Goal: Task Accomplishment & Management: Use online tool/utility

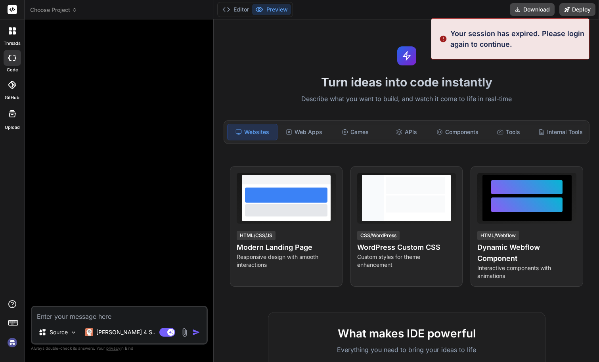
click at [12, 345] on img at bounding box center [12, 342] width 13 height 13
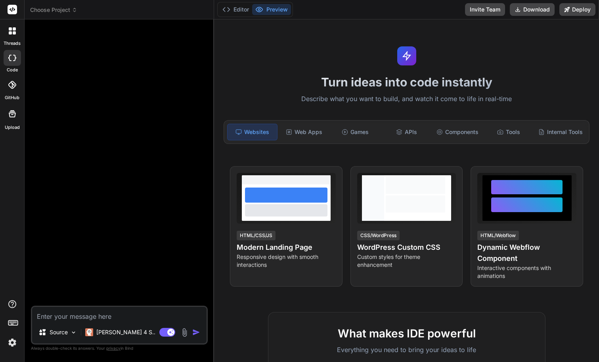
scroll to position [2, 0]
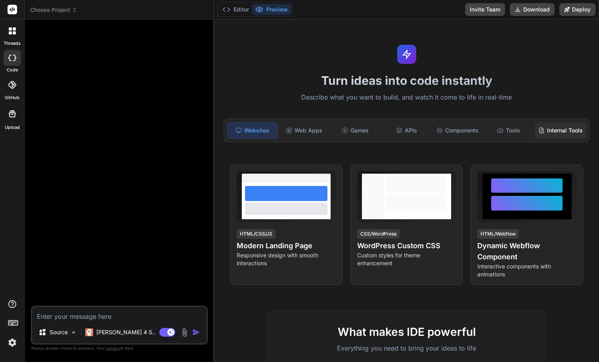
click at [564, 131] on div "Internal Tools" at bounding box center [560, 130] width 51 height 17
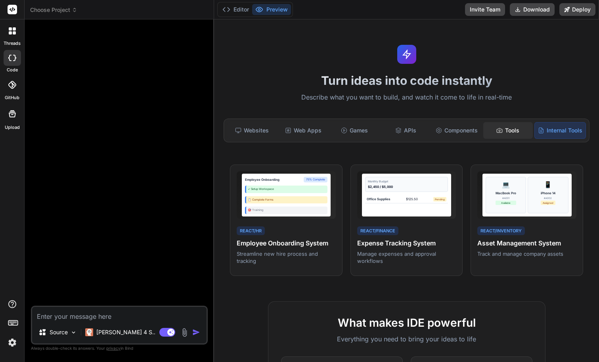
click at [508, 132] on div "Tools" at bounding box center [509, 130] width 50 height 17
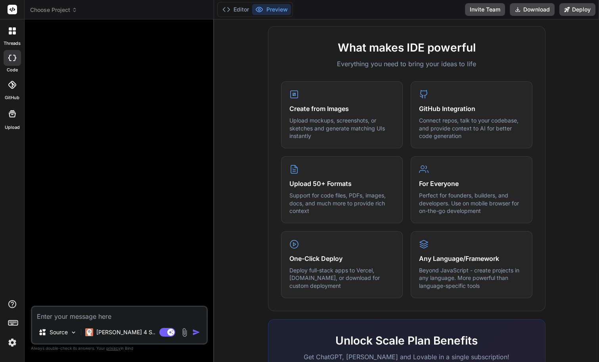
scroll to position [395, 0]
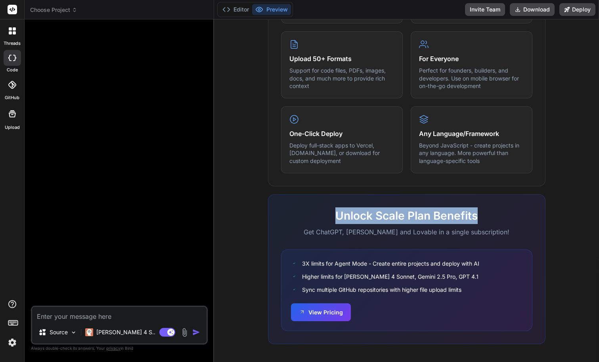
drag, startPoint x: 334, startPoint y: 214, endPoint x: 493, endPoint y: 219, distance: 158.7
click at [493, 219] on h2 "Unlock Scale Plan Benefits" at bounding box center [406, 215] width 251 height 17
click at [498, 219] on h2 "Unlock Scale Plan Benefits" at bounding box center [406, 215] width 251 height 17
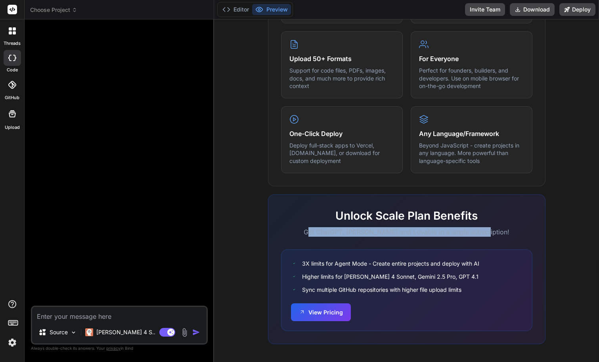
drag, startPoint x: 320, startPoint y: 230, endPoint x: 527, endPoint y: 233, distance: 206.7
click at [527, 233] on p "Get ChatGPT, [PERSON_NAME] and Lovable in a single subscription!" at bounding box center [406, 232] width 251 height 10
click at [497, 232] on p "Get ChatGPT, [PERSON_NAME] and Lovable in a single subscription!" at bounding box center [406, 232] width 251 height 10
drag, startPoint x: 497, startPoint y: 231, endPoint x: 313, endPoint y: 230, distance: 184.1
click at [313, 230] on p "Get ChatGPT, [PERSON_NAME] and Lovable in a single subscription!" at bounding box center [406, 232] width 251 height 10
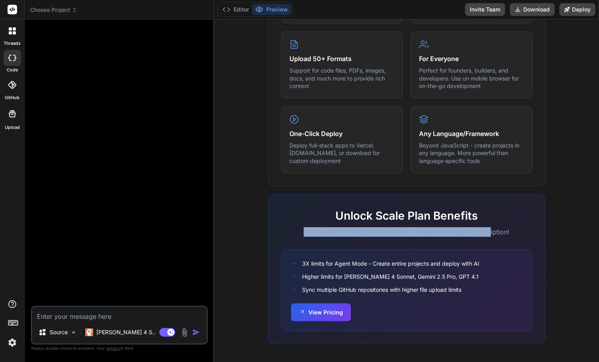
click at [374, 232] on p "Get ChatGPT, [PERSON_NAME] and Lovable in a single subscription!" at bounding box center [406, 232] width 251 height 10
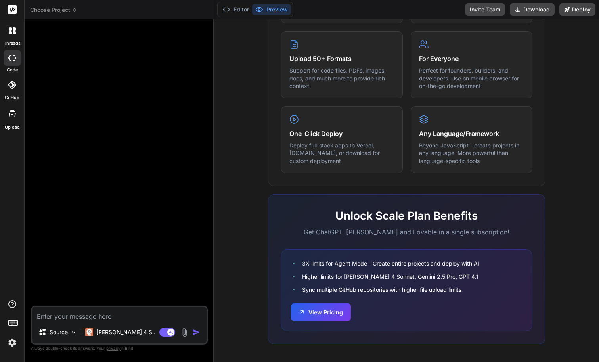
click at [455, 234] on div "Unlock Scale Plan Benefits Get ChatGPT, [PERSON_NAME] and Lovable in a single s…" at bounding box center [407, 269] width 278 height 150
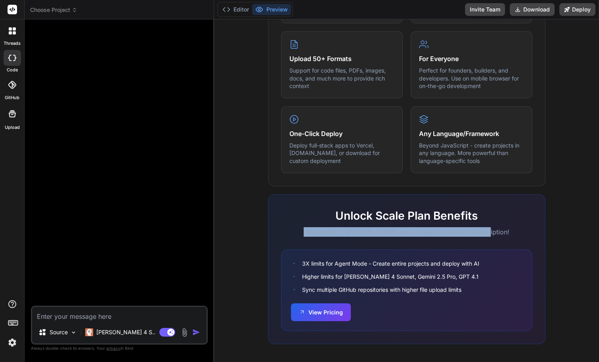
drag, startPoint x: 495, startPoint y: 232, endPoint x: 282, endPoint y: 232, distance: 213.4
click at [281, 232] on p "Get ChatGPT, [PERSON_NAME] and Lovable in a single subscription!" at bounding box center [406, 232] width 251 height 10
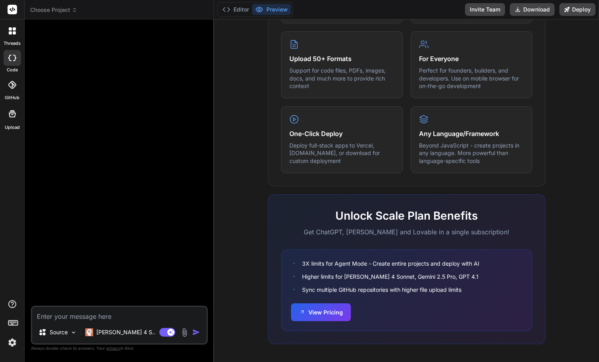
click at [341, 244] on div "Unlock Scale Plan Benefits Get ChatGPT, [PERSON_NAME] and Lovable in a single s…" at bounding box center [407, 269] width 278 height 150
click at [13, 344] on img at bounding box center [12, 342] width 13 height 13
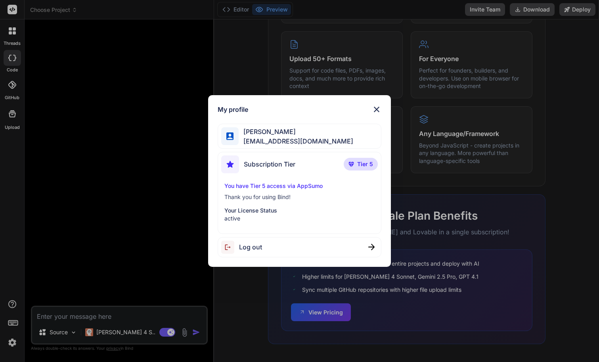
click at [96, 185] on div "My profile [PERSON_NAME] [EMAIL_ADDRESS][DOMAIN_NAME] Subscription Tier Tier 5 …" at bounding box center [299, 181] width 599 height 362
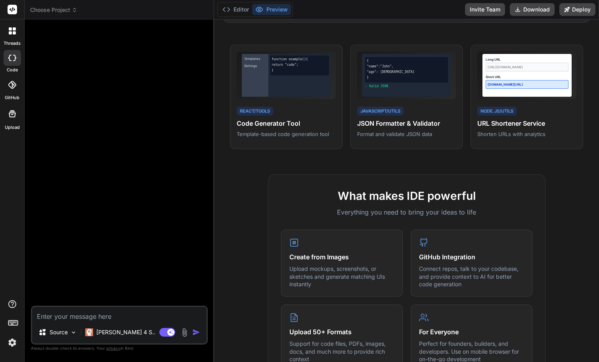
scroll to position [0, 0]
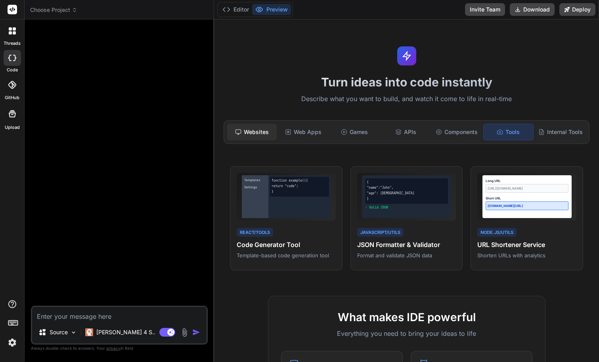
click at [261, 133] on div "Websites" at bounding box center [252, 132] width 50 height 17
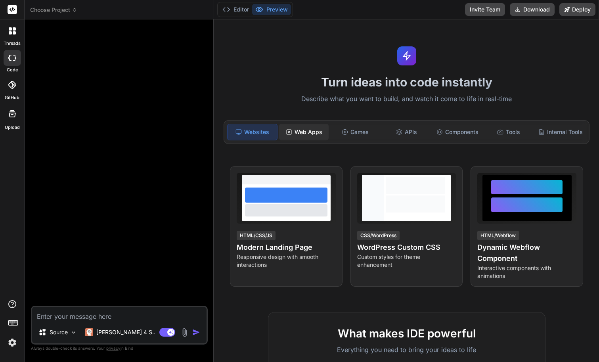
click at [311, 131] on div "Web Apps" at bounding box center [304, 132] width 50 height 17
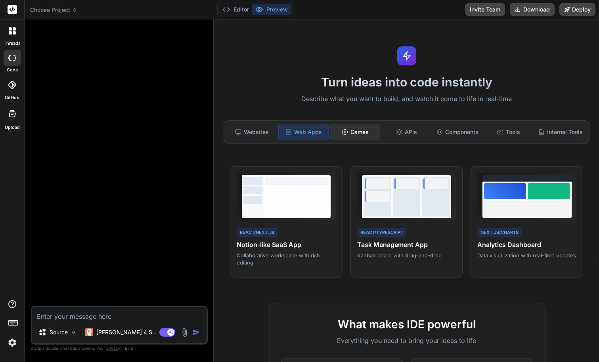
click at [355, 133] on div "Games" at bounding box center [355, 132] width 50 height 17
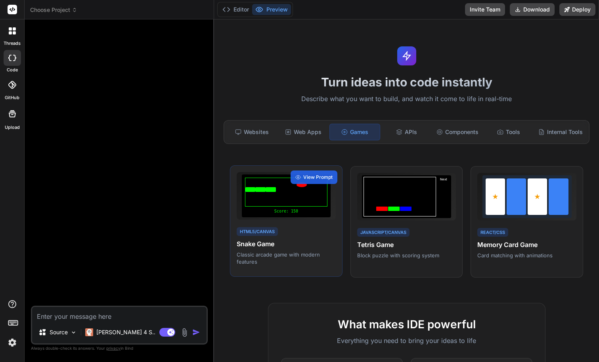
scroll to position [2, 0]
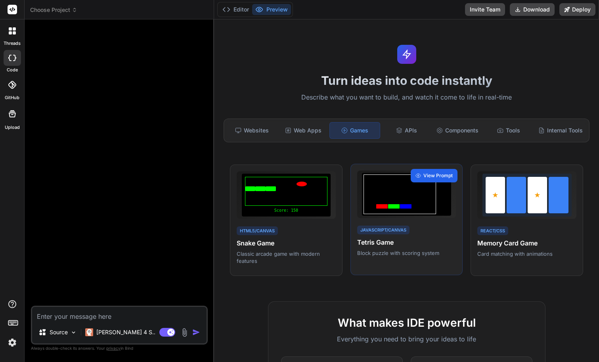
click at [440, 175] on span "View Prompt" at bounding box center [438, 175] width 29 height 7
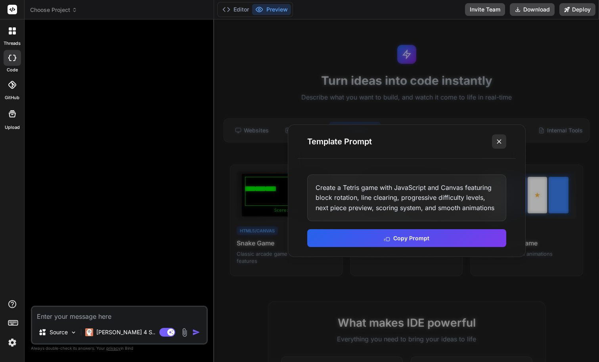
click at [499, 142] on line at bounding box center [499, 142] width 4 height 4
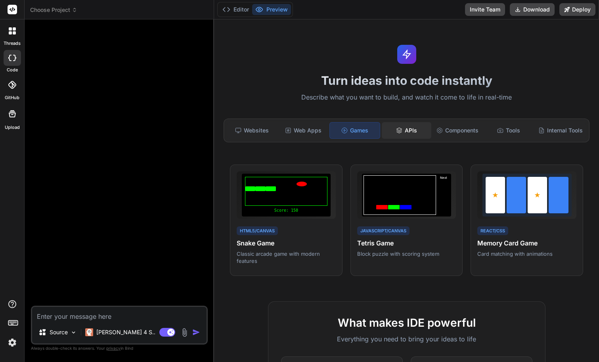
click at [409, 130] on div "APIs" at bounding box center [407, 130] width 50 height 17
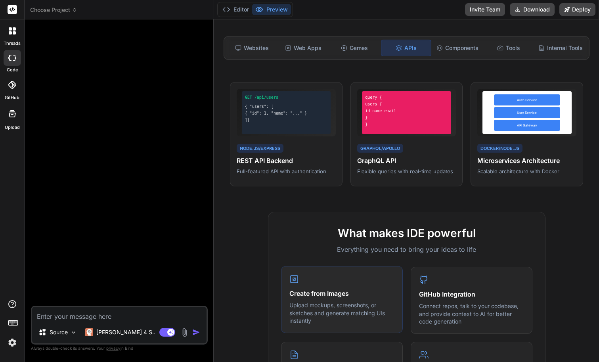
scroll to position [5, 0]
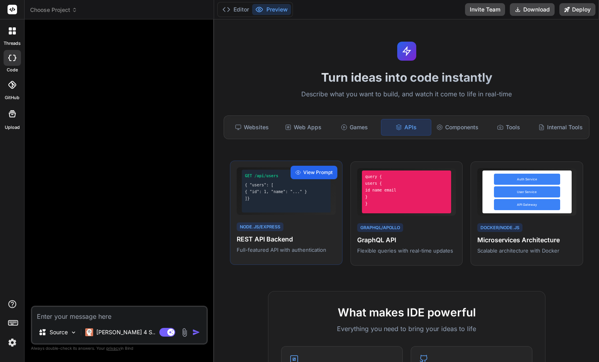
click at [322, 171] on span "View Prompt" at bounding box center [317, 172] width 29 height 7
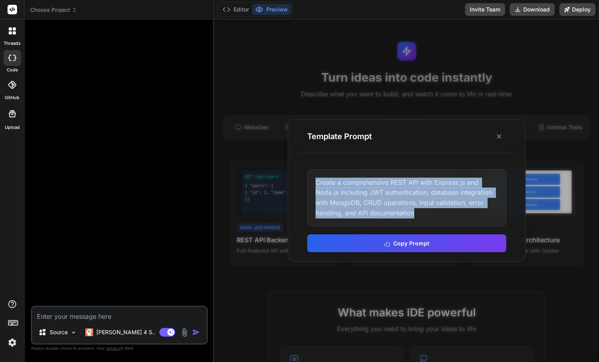
drag, startPoint x: 317, startPoint y: 183, endPoint x: 418, endPoint y: 214, distance: 104.9
click at [418, 214] on div "Create a comprehensive REST API with Express.js and Node.js including JWT authe…" at bounding box center [406, 197] width 199 height 57
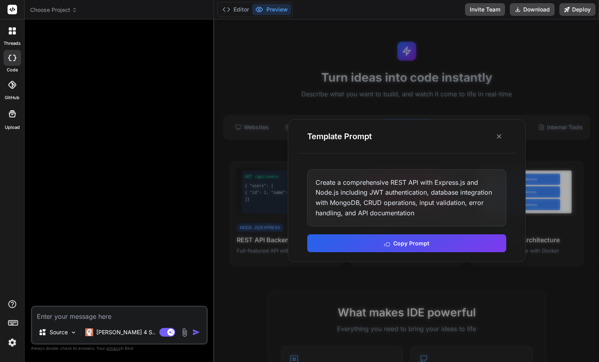
click at [427, 213] on div "Create a comprehensive REST API with Express.js and Node.js including JWT authe…" at bounding box center [406, 197] width 199 height 57
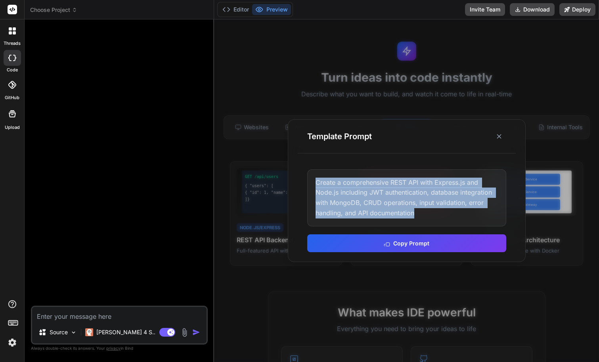
drag, startPoint x: 434, startPoint y: 213, endPoint x: 313, endPoint y: 178, distance: 125.5
click at [313, 178] on div "Create a comprehensive REST API with Express.js and Node.js including JWT authe…" at bounding box center [406, 197] width 199 height 57
click at [415, 199] on div "Create a comprehensive REST API with Express.js and Node.js including JWT authe…" at bounding box center [406, 197] width 199 height 57
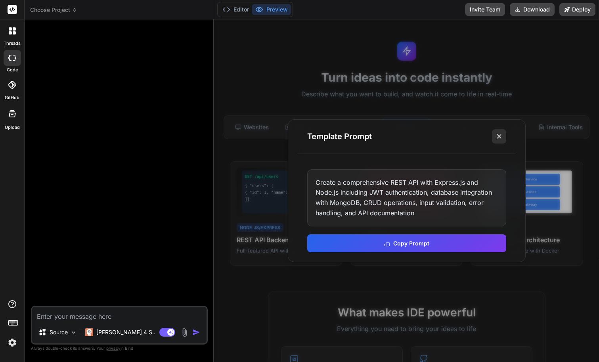
click at [499, 136] on line at bounding box center [499, 136] width 4 height 4
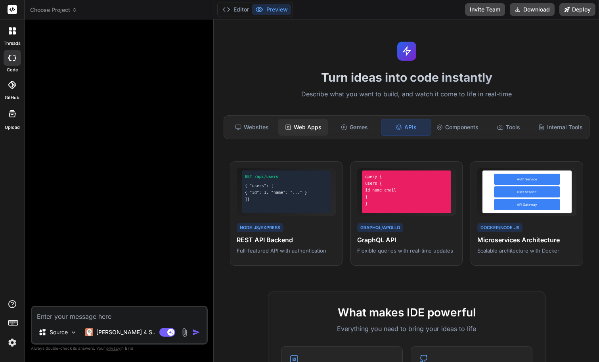
click at [324, 130] on div "Web Apps" at bounding box center [303, 127] width 50 height 17
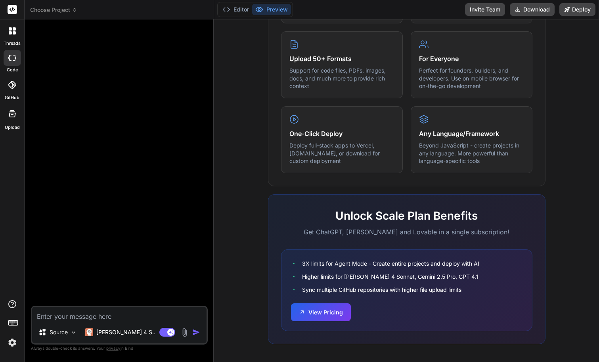
scroll to position [0, 0]
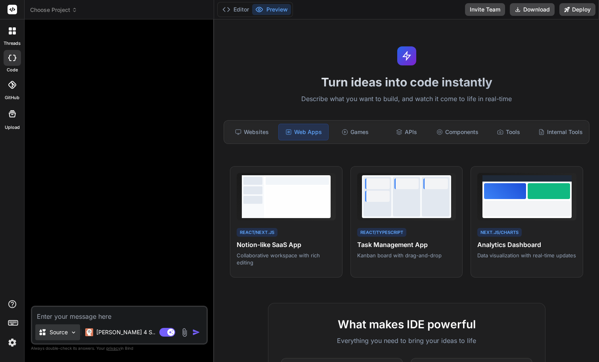
click at [73, 335] on img at bounding box center [73, 332] width 7 height 7
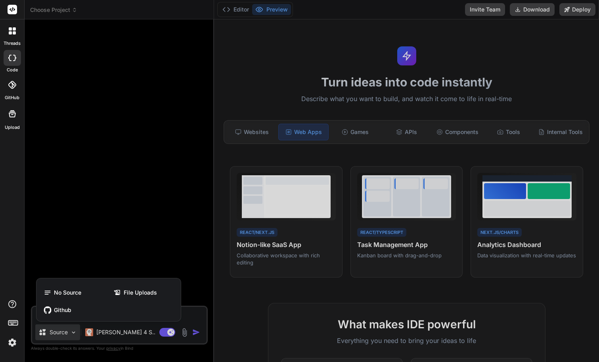
click at [73, 335] on div at bounding box center [299, 181] width 599 height 362
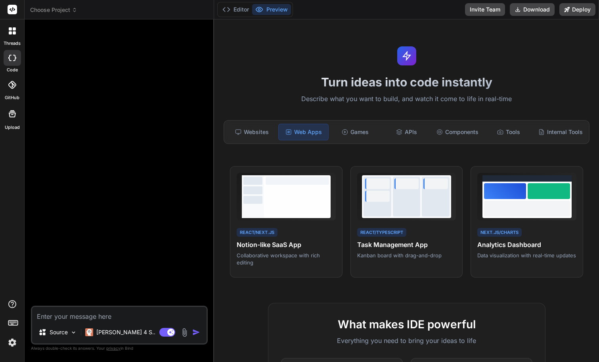
click at [73, 335] on img at bounding box center [73, 332] width 7 height 7
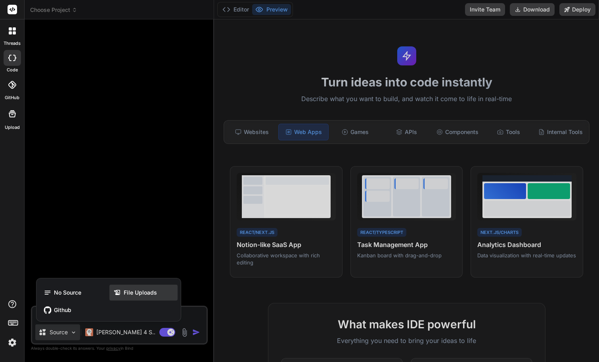
click at [145, 292] on span "File Uploads" at bounding box center [140, 293] width 33 height 8
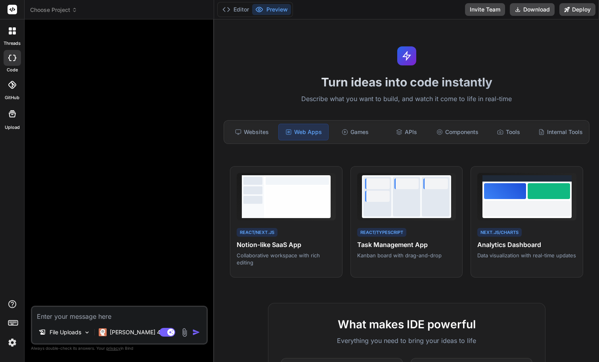
click at [13, 113] on icon at bounding box center [13, 114] width 10 height 10
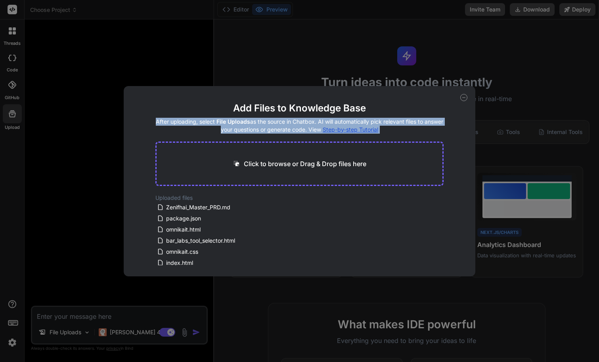
drag, startPoint x: 164, startPoint y: 121, endPoint x: 263, endPoint y: 135, distance: 99.4
click at [263, 135] on main "Add Files to Knowledge Base After uploading, select File Uploads as the source …" at bounding box center [299, 189] width 288 height 175
click at [267, 129] on h4 "After uploading, select File Uploads as the source in Chatbox. AI will automati…" at bounding box center [299, 126] width 288 height 16
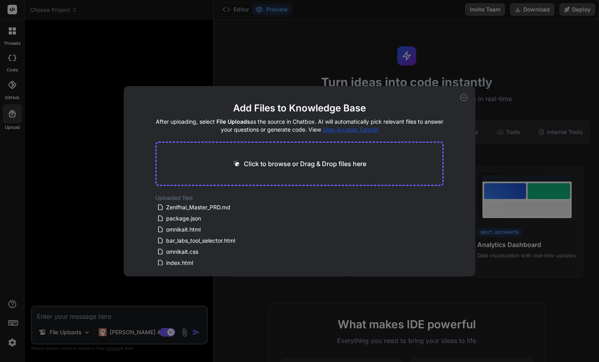
click at [53, 95] on div "Add Files to Knowledge Base After uploading, select File Uploads as the source …" at bounding box center [299, 181] width 599 height 362
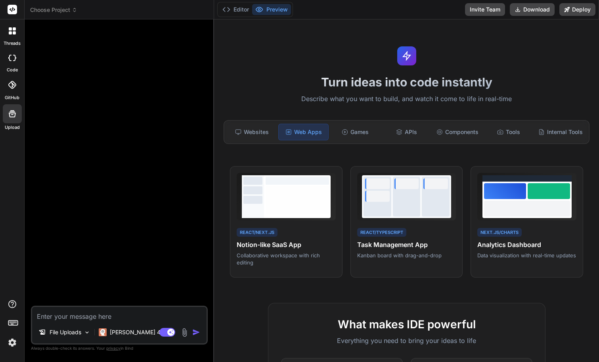
click at [12, 323] on rect at bounding box center [12, 323] width 1 height 1
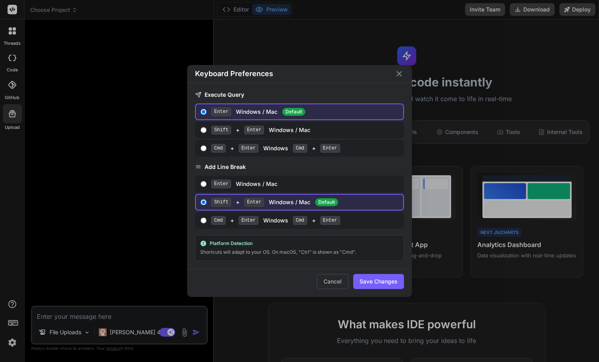
click at [12, 322] on div "Keyboard Preferences Execute Query Enter Windows / Mac Default Shift + Enter Wi…" at bounding box center [299, 181] width 599 height 362
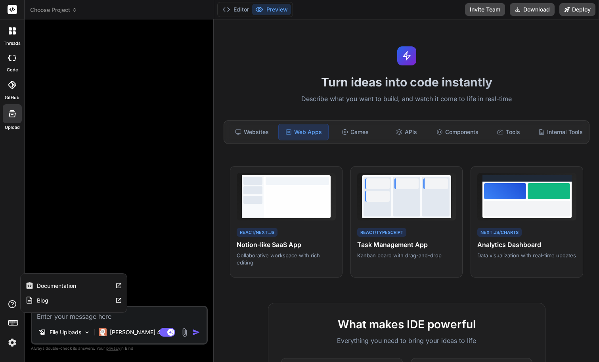
click at [12, 303] on icon at bounding box center [13, 304] width 10 height 10
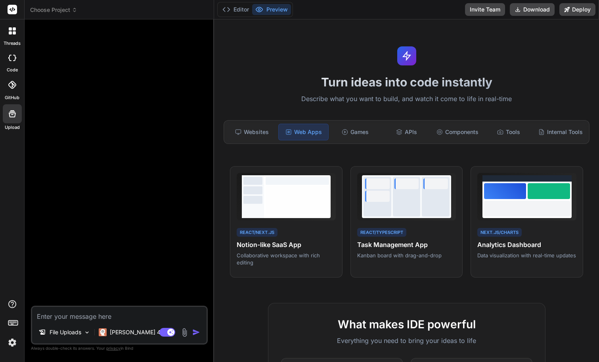
click at [48, 204] on div at bounding box center [120, 166] width 175 height 280
click at [14, 85] on icon at bounding box center [12, 85] width 8 height 8
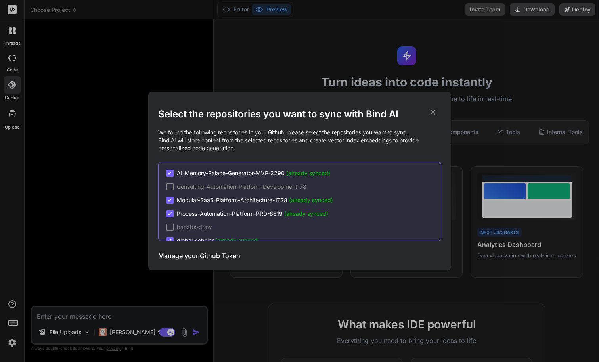
click at [14, 85] on div "Select the repositories you want to sync with Bind AI We found the following re…" at bounding box center [299, 181] width 599 height 362
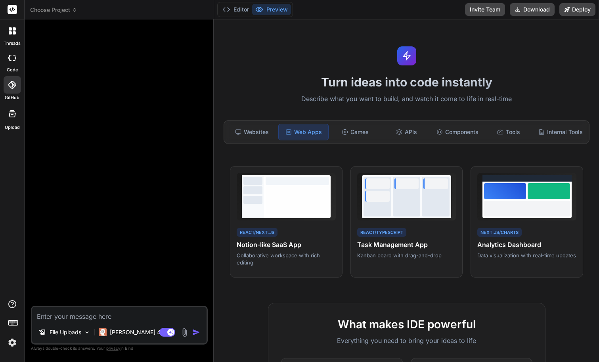
click at [13, 31] on icon at bounding box center [12, 30] width 7 height 7
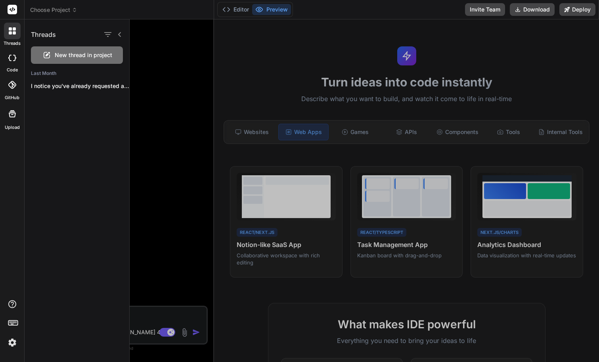
click at [13, 31] on icon at bounding box center [12, 30] width 7 height 7
click at [11, 347] on img at bounding box center [12, 342] width 13 height 13
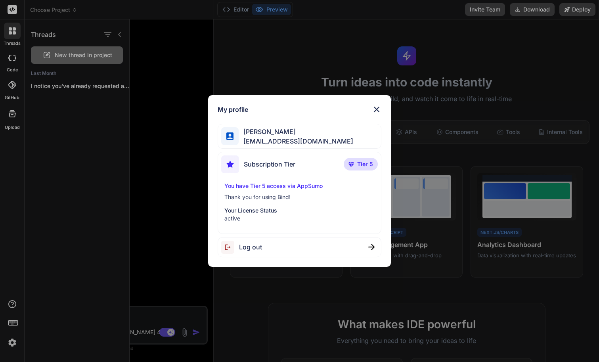
click at [12, 343] on div "My profile [PERSON_NAME] [EMAIL_ADDRESS][DOMAIN_NAME] Subscription Tier Tier 5 …" at bounding box center [299, 181] width 599 height 362
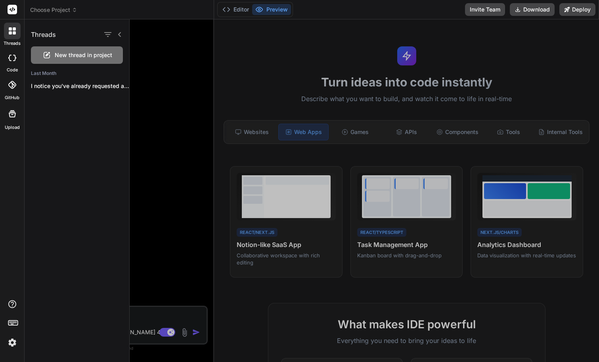
click at [461, 134] on div at bounding box center [365, 190] width 470 height 343
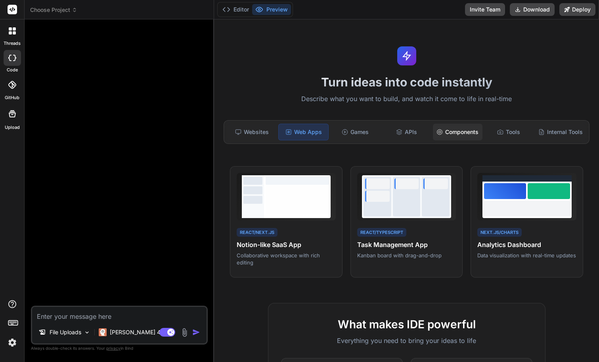
click at [461, 133] on div "Components" at bounding box center [458, 132] width 50 height 17
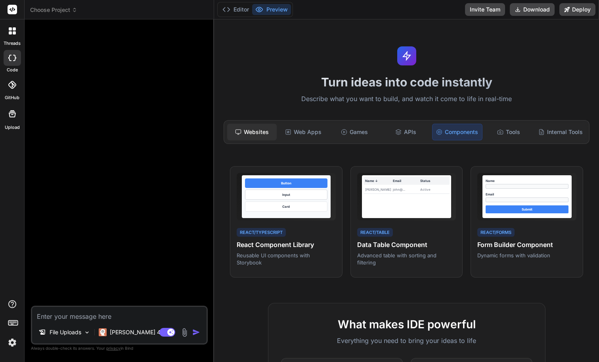
click at [250, 132] on div "Websites" at bounding box center [252, 132] width 50 height 17
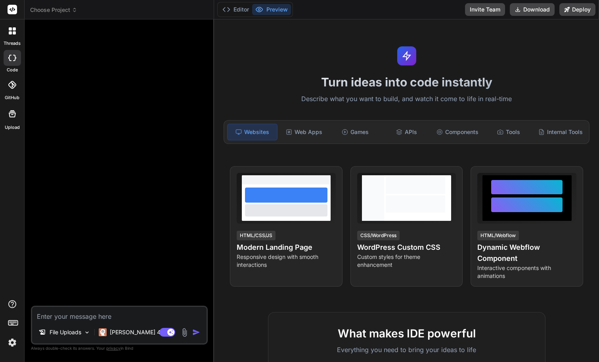
click at [12, 63] on div at bounding box center [12, 58] width 17 height 16
click at [75, 12] on icon at bounding box center [74, 11] width 2 height 1
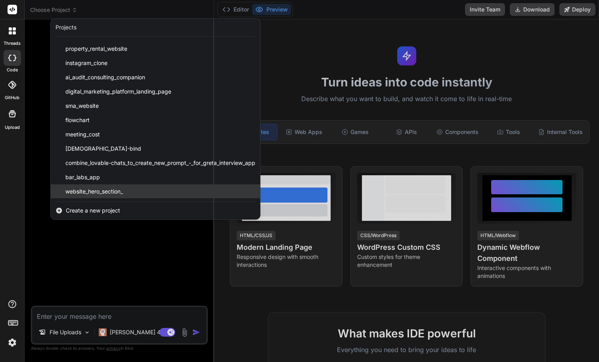
scroll to position [355, 0]
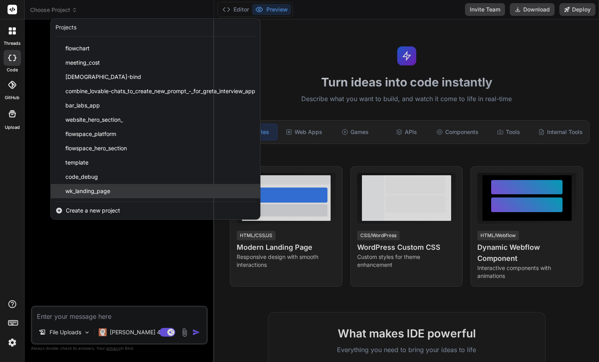
click at [119, 190] on div "wk_landing_page" at bounding box center [155, 191] width 209 height 14
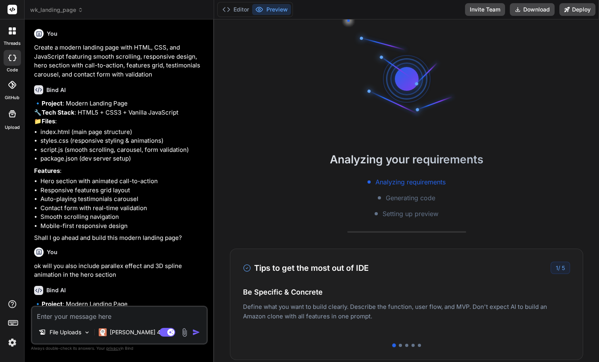
scroll to position [15, 0]
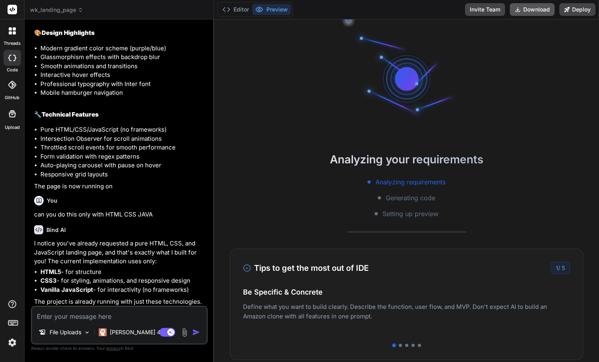
click at [539, 13] on button "Download" at bounding box center [532, 9] width 45 height 13
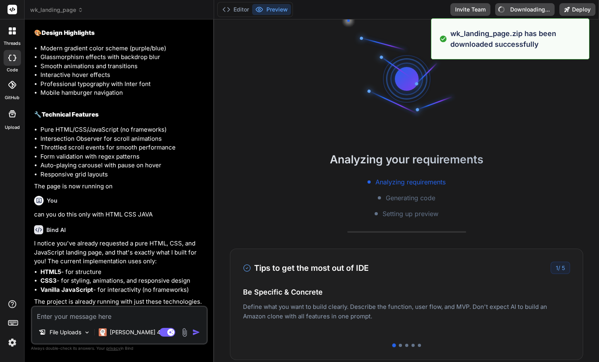
type textarea "x"
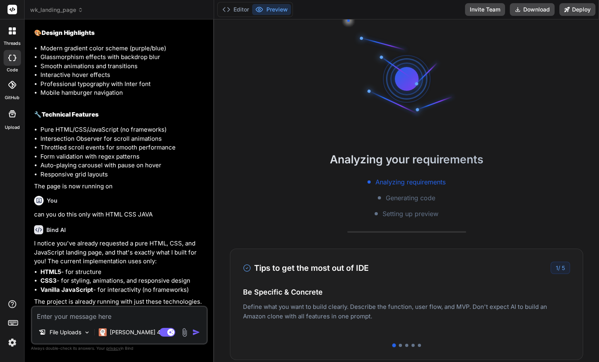
scroll to position [146, 0]
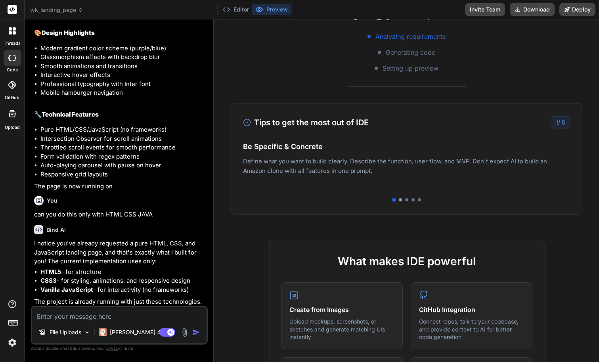
click at [399, 200] on div at bounding box center [400, 199] width 3 height 3
click at [405, 200] on div at bounding box center [406, 199] width 3 height 3
click at [412, 201] on div at bounding box center [413, 199] width 3 height 3
click at [418, 201] on div at bounding box center [419, 199] width 3 height 3
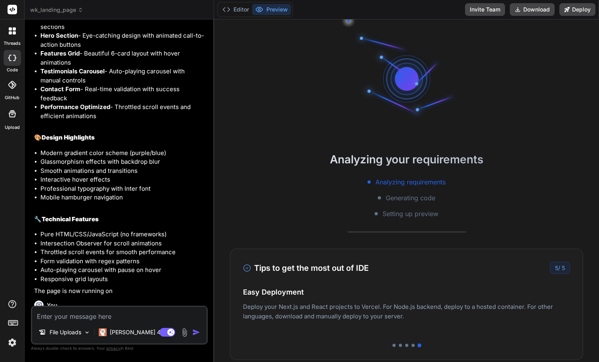
scroll to position [1025, 0]
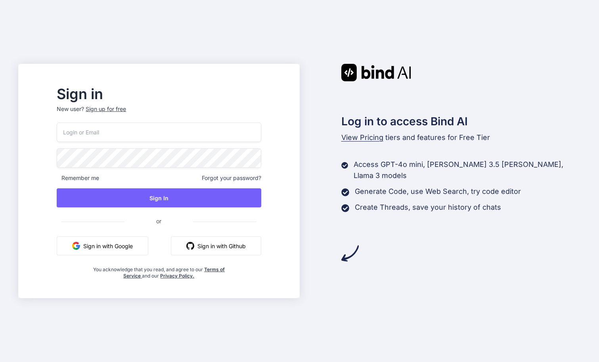
type input "[EMAIL_ADDRESS][DOMAIN_NAME]"
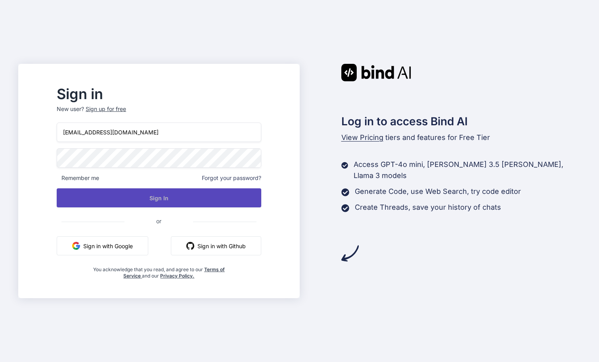
click at [157, 194] on button "Sign In" at bounding box center [159, 197] width 204 height 19
